Goal: Check status: Check status

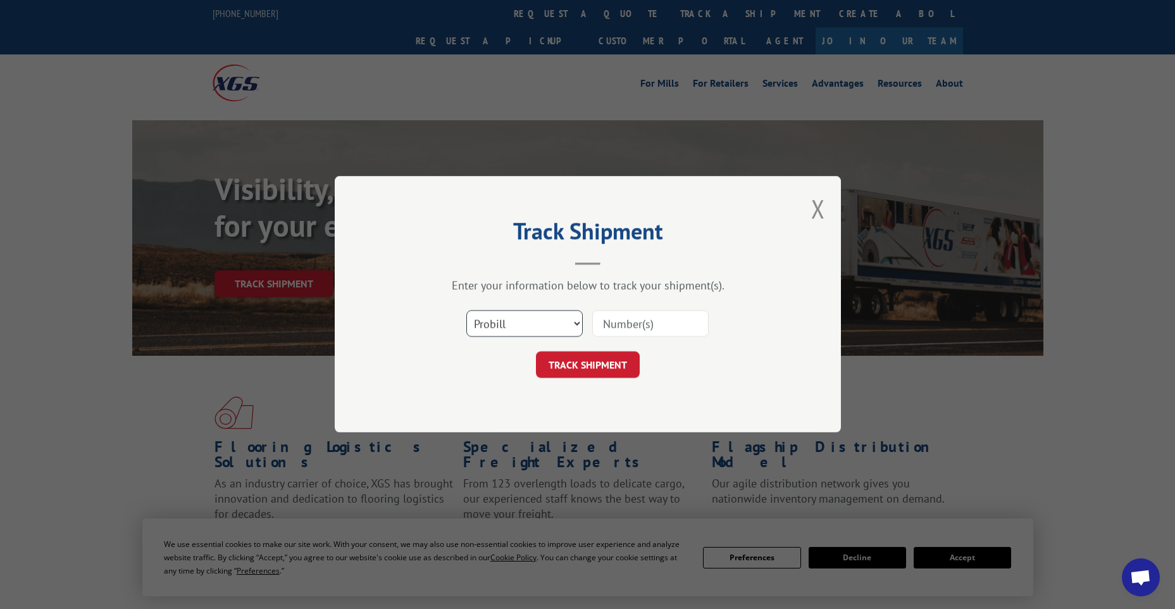
click at [547, 325] on select "Select category... Probill BOL PO" at bounding box center [524, 324] width 116 height 27
select select "po"
click at [466, 311] on select "Select category... Probill BOL PO" at bounding box center [524, 324] width 116 height 27
paste input "[PERSON_NAME]"
type input "[PERSON_NAME]"
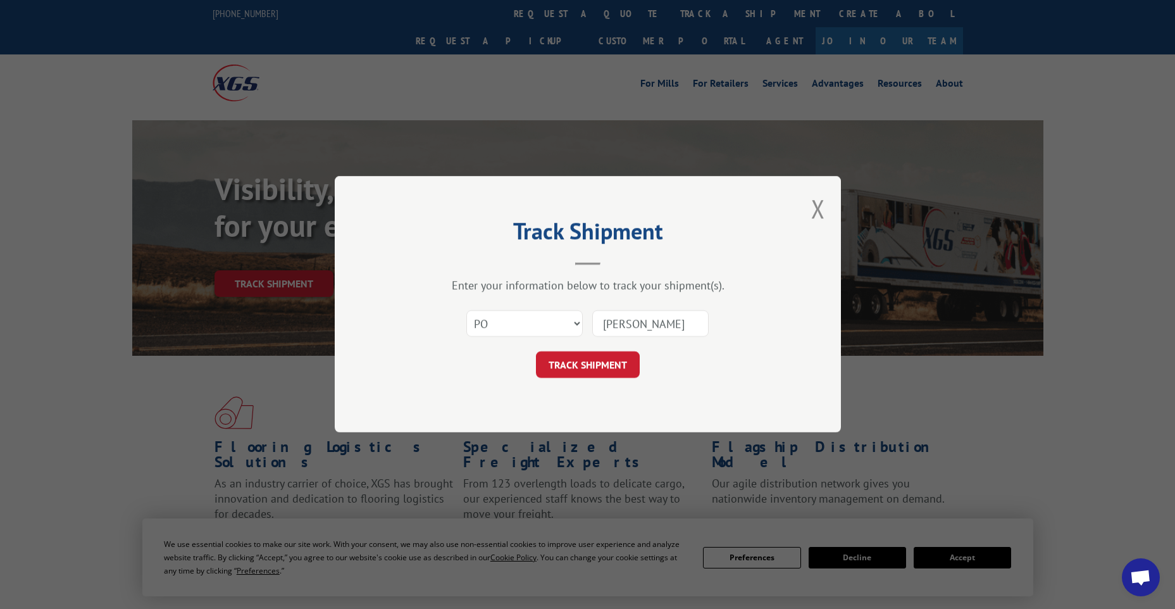
drag, startPoint x: 683, startPoint y: 329, endPoint x: 491, endPoint y: 317, distance: 192.1
click at [491, 317] on div "Select category... Probill BOL PO [PERSON_NAME]" at bounding box center [588, 324] width 380 height 42
click at [644, 342] on div "Select category... Probill BOL PO" at bounding box center [588, 324] width 380 height 42
paste input "98512939"
click at [602, 326] on input "98512939" at bounding box center [650, 324] width 116 height 27
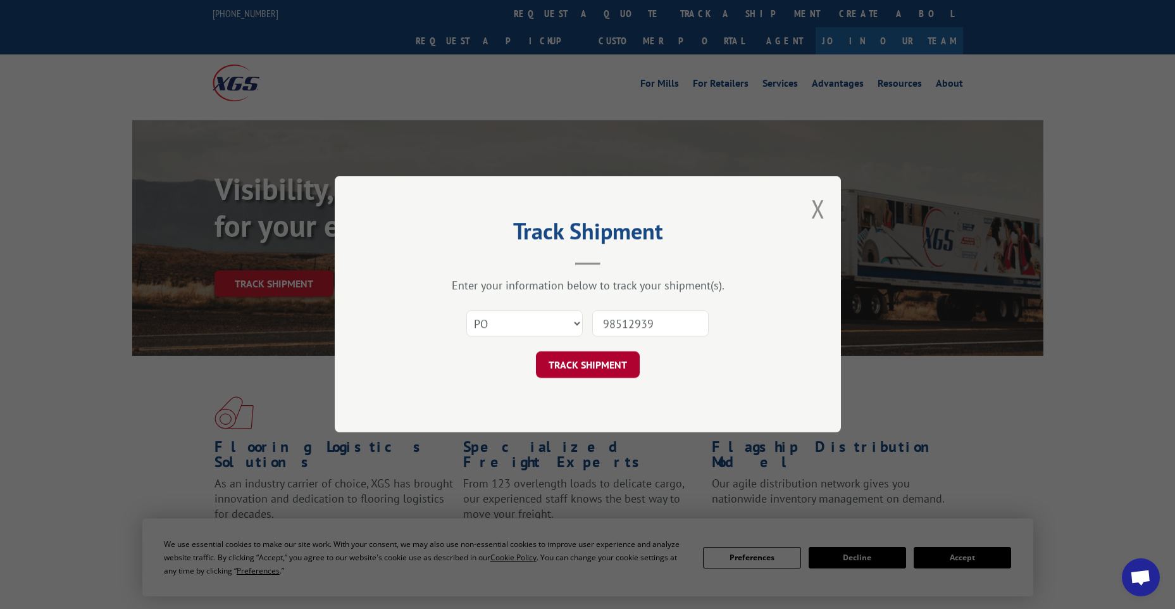
type input "98512939"
click at [624, 358] on button "TRACK SHIPMENT" at bounding box center [588, 365] width 104 height 27
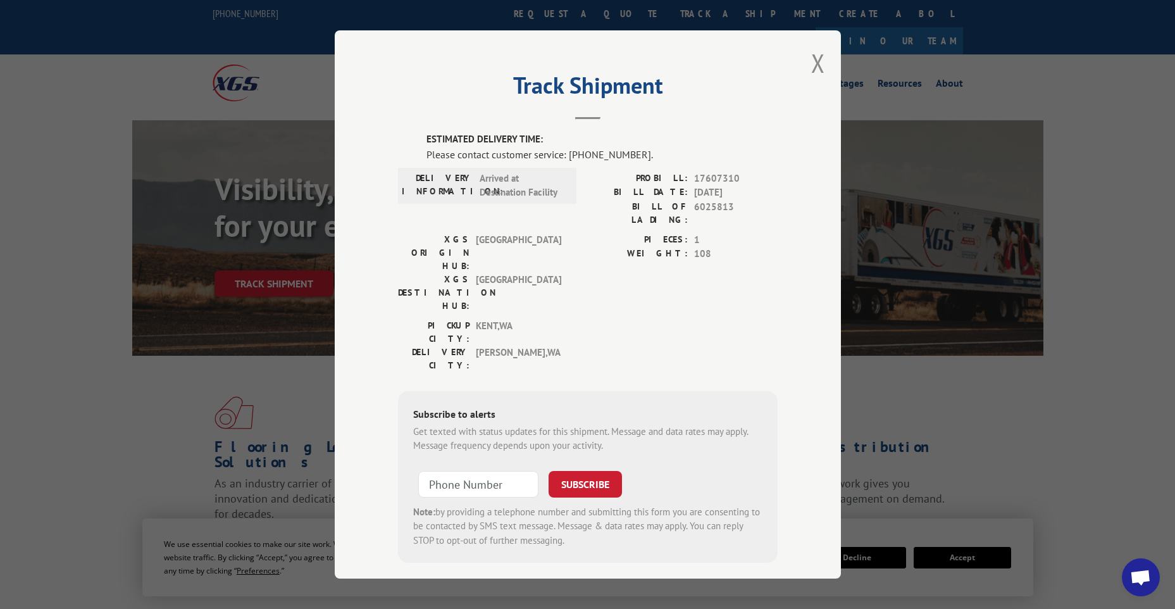
click at [926, 194] on div "Track Shipment ESTIMATED DELIVERY TIME: Please contact customer service: [PHONE…" at bounding box center [587, 304] width 1175 height 609
